Goal: Check status: Check status

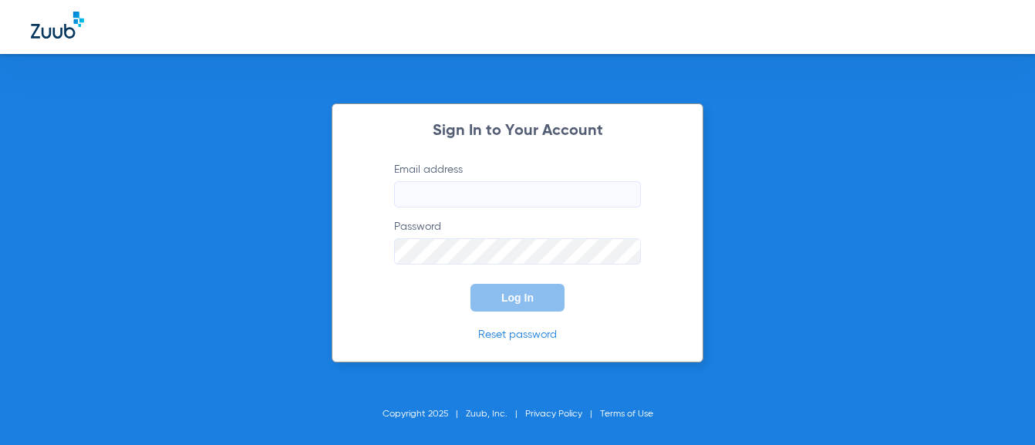
type input "[EMAIL_ADDRESS][DOMAIN_NAME]"
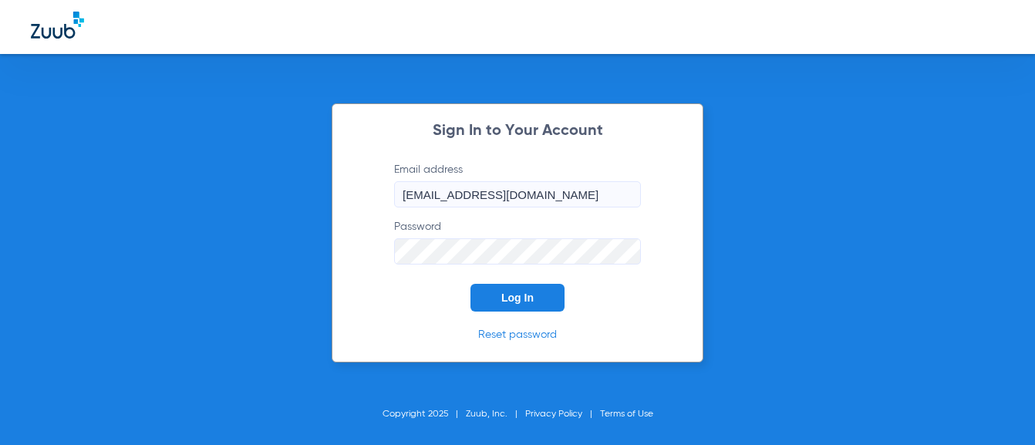
click at [504, 302] on span "Log In" at bounding box center [517, 298] width 32 height 12
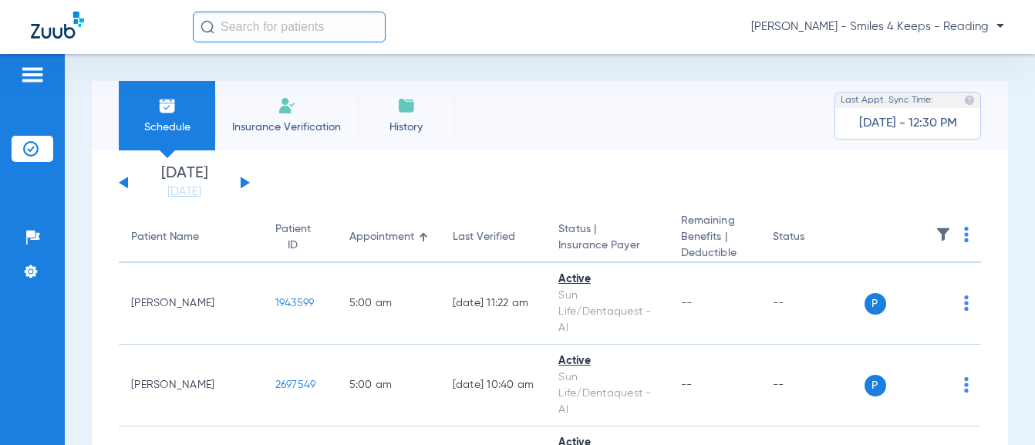
drag, startPoint x: 245, startPoint y: 180, endPoint x: 259, endPoint y: 189, distance: 16.7
click at [245, 180] on button at bounding box center [245, 183] width 9 height 12
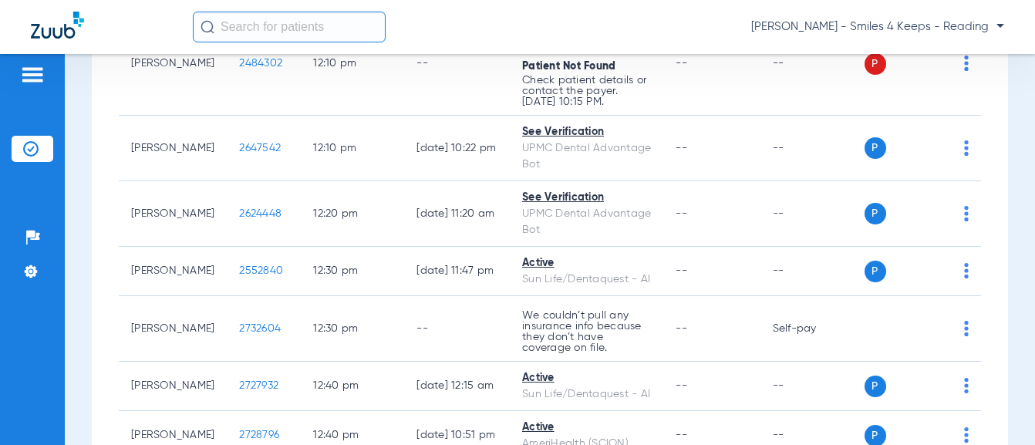
scroll to position [3548, 0]
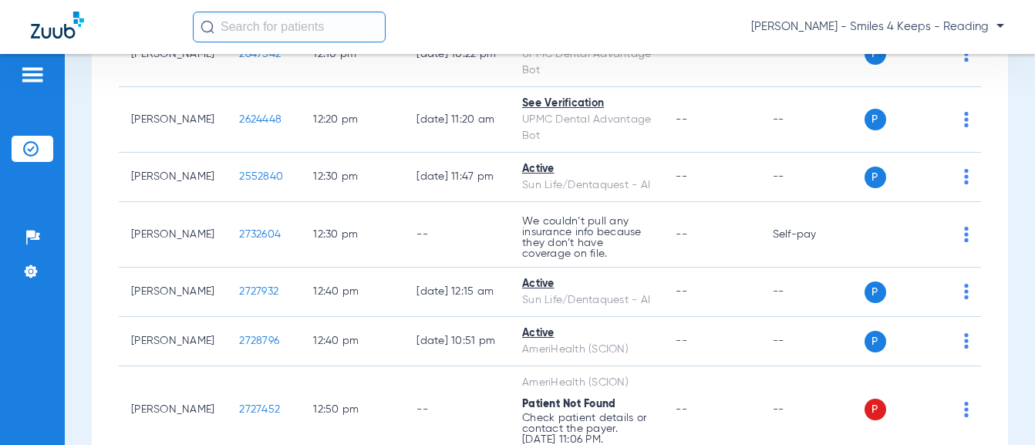
drag, startPoint x: 266, startPoint y: 293, endPoint x: 217, endPoint y: 293, distance: 49.4
drag, startPoint x: 219, startPoint y: 292, endPoint x: 230, endPoint y: 291, distance: 10.9
copy span "2484302"
